Goal: Communication & Community: Answer question/provide support

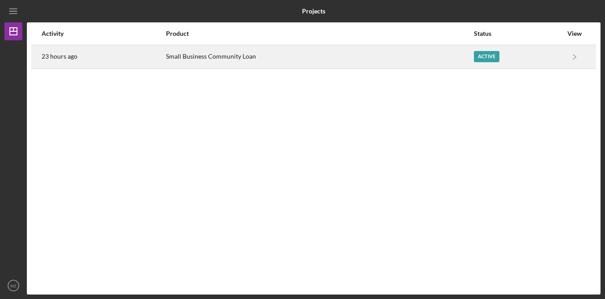
click at [315, 60] on div "Small Business Community Loan" at bounding box center [319, 57] width 307 height 22
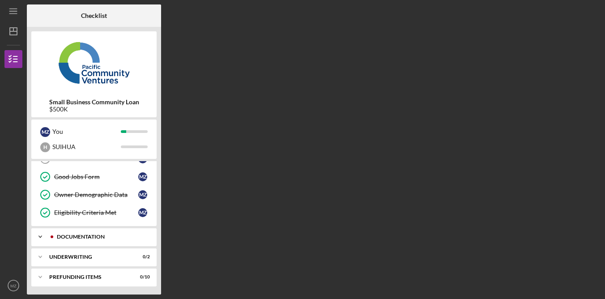
scroll to position [48, 0]
click at [107, 232] on div "Icon/Expander Documentation 2 / 13" at bounding box center [93, 236] width 125 height 18
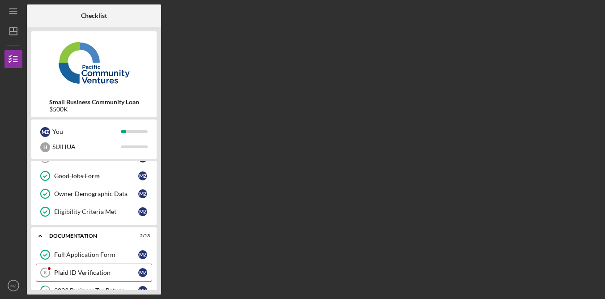
click at [96, 271] on div "Plaid ID Verification" at bounding box center [96, 272] width 84 height 7
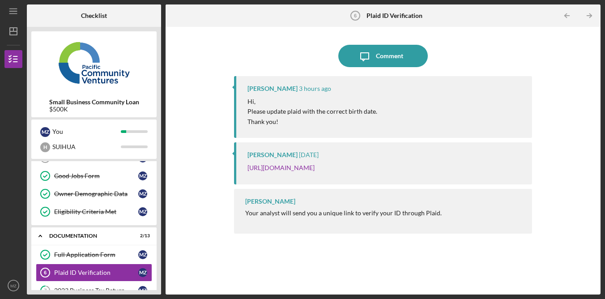
click at [409, 121] on div "Hi, Please update plaid with the correct birth date. Thank you!" at bounding box center [385, 112] width 276 height 30
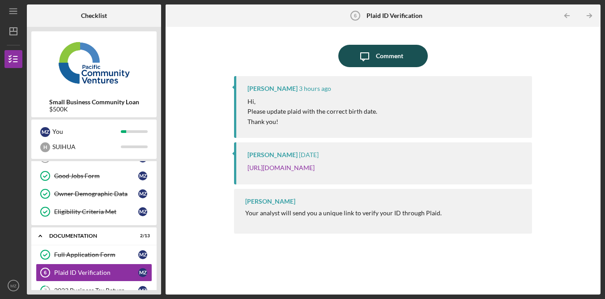
click at [404, 53] on button "Icon/Message Comment" at bounding box center [383, 56] width 90 height 22
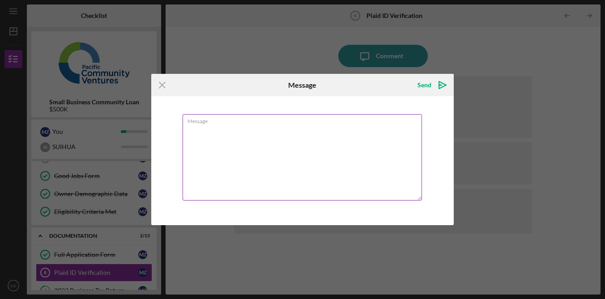
click at [335, 154] on textarea "Message" at bounding box center [302, 157] width 239 height 86
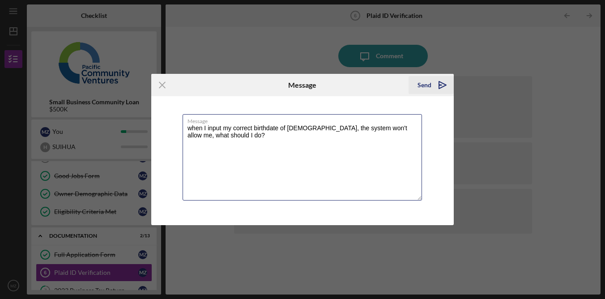
type textarea "when I input my correct birthdate of [DEMOGRAPHIC_DATA], the system won't allow…"
click at [417, 86] on button "Send Icon/icon-invite-send" at bounding box center [431, 85] width 45 height 18
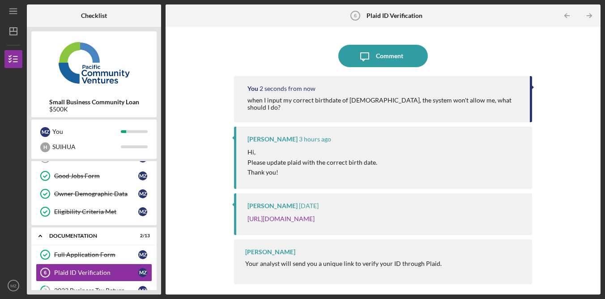
click at [580, 124] on div "Icon/Message Comment You 2 seconds from now when I input my correct birthdate o…" at bounding box center [383, 160] width 426 height 259
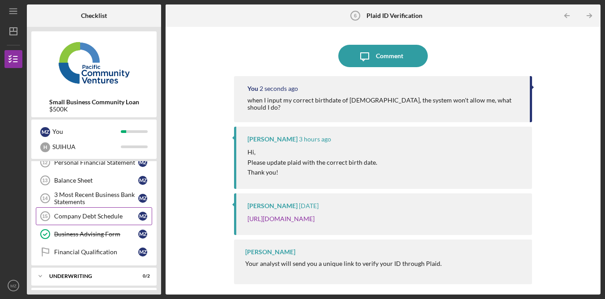
scroll to position [154, 0]
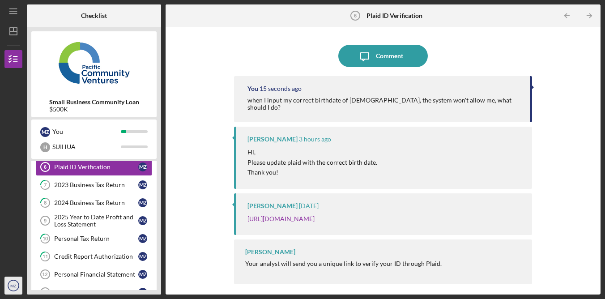
click at [16, 287] on text "MZ" at bounding box center [13, 285] width 6 height 5
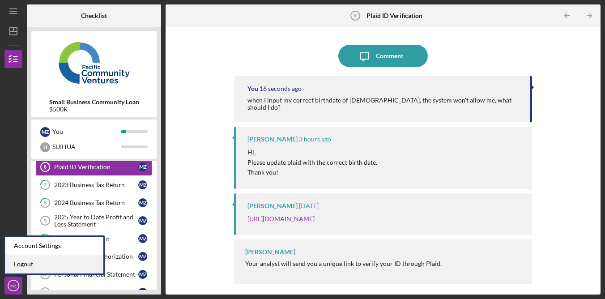
click at [35, 265] on link "Logout" at bounding box center [54, 264] width 98 height 18
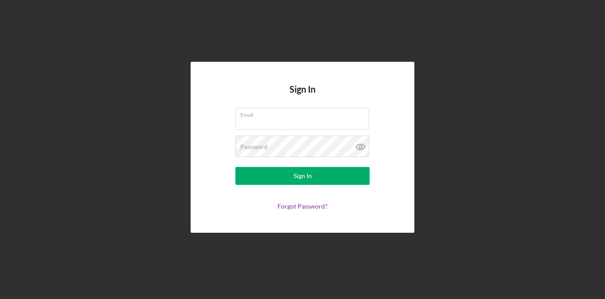
type input "[EMAIL_ADDRESS][DOMAIN_NAME]"
